Goal: Find specific page/section: Find specific page/section

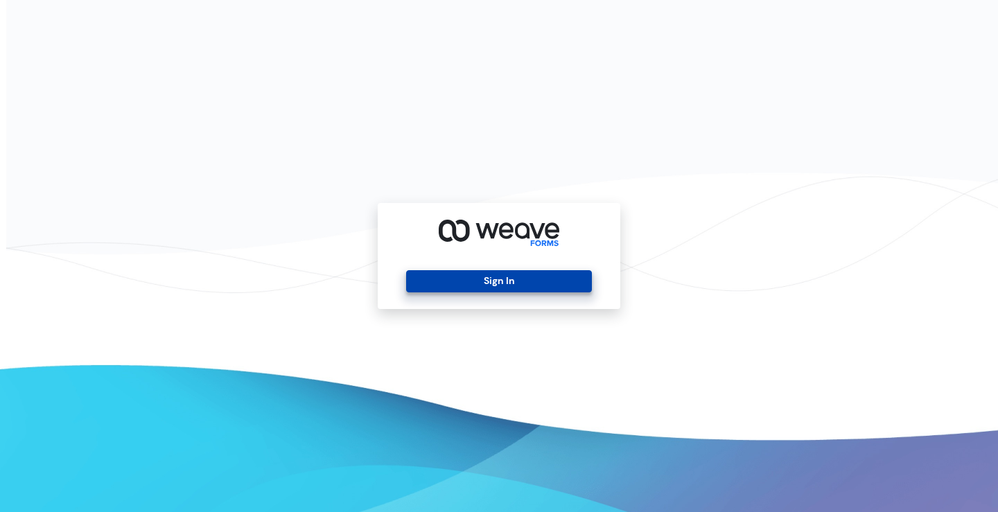
click at [516, 274] on button "Sign In" at bounding box center [498, 281] width 185 height 22
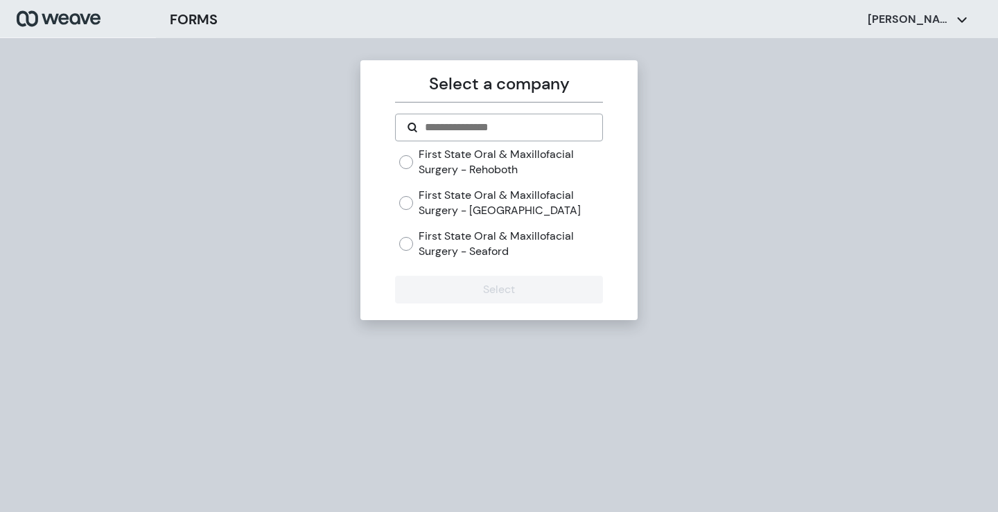
click at [469, 186] on div "First State Oral & Maxillofacial Surgery - Rehoboth First State Oral & Maxillof…" at bounding box center [500, 203] width 203 height 112
click at [471, 205] on label "First State Oral & Maxillofacial Surgery - [GEOGRAPHIC_DATA]" at bounding box center [511, 203] width 184 height 30
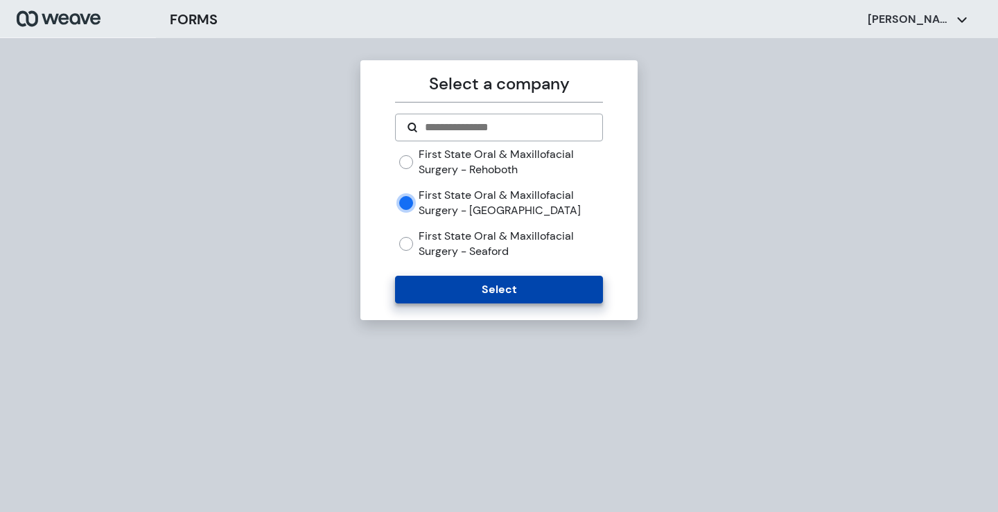
click at [479, 295] on button "Select" at bounding box center [498, 290] width 207 height 28
